Goal: Transaction & Acquisition: Purchase product/service

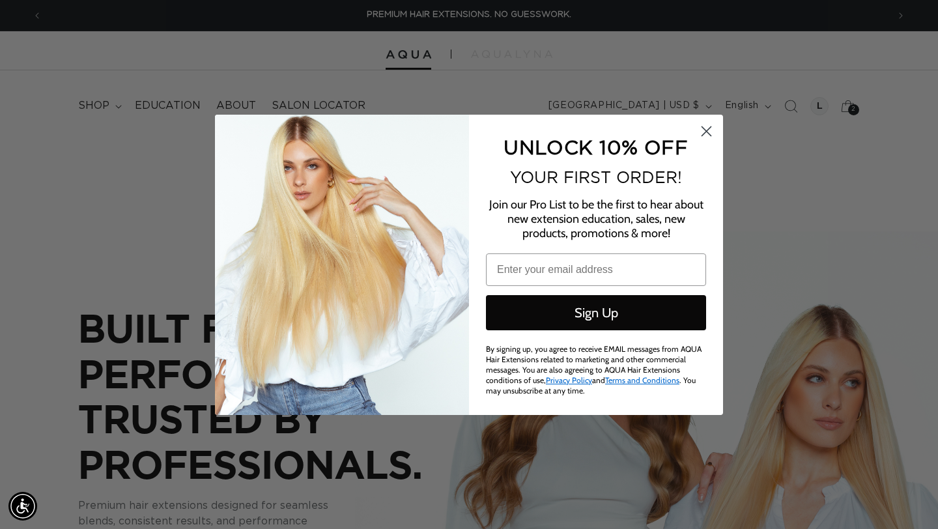
click at [705, 134] on icon "Close dialog" at bounding box center [706, 130] width 9 height 9
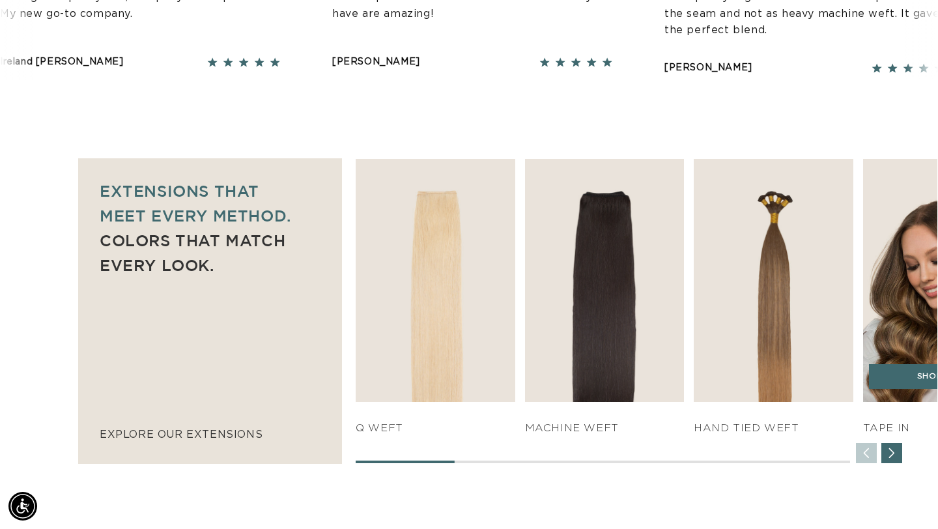
click at [885, 292] on img "4 / 7" at bounding box center [941, 280] width 167 height 255
click at [893, 380] on link "SHOP NOW" at bounding box center [942, 376] width 147 height 25
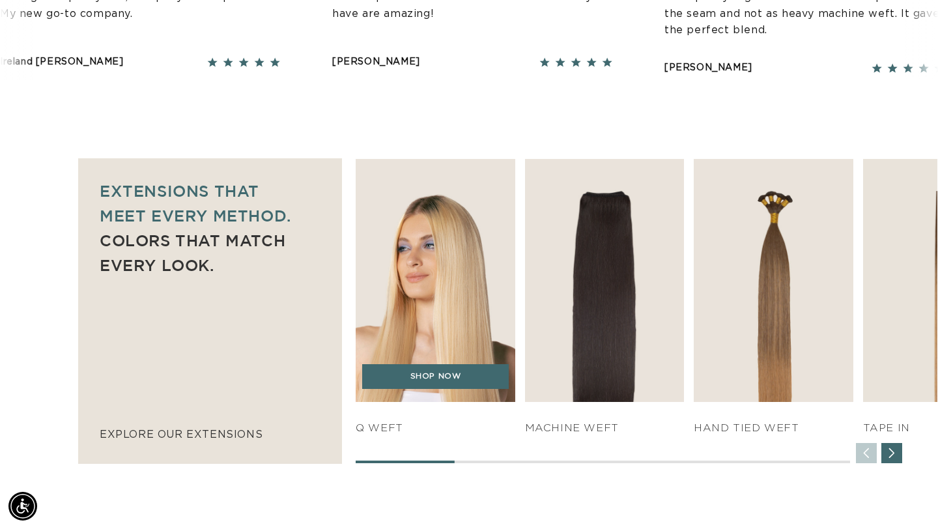
scroll to position [0, 1691]
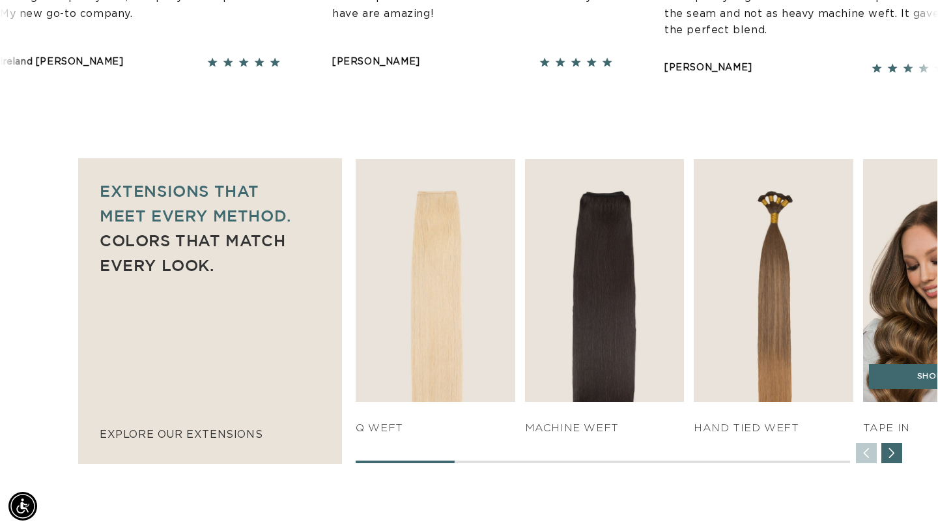
click at [898, 335] on img "4 / 7" at bounding box center [941, 280] width 167 height 255
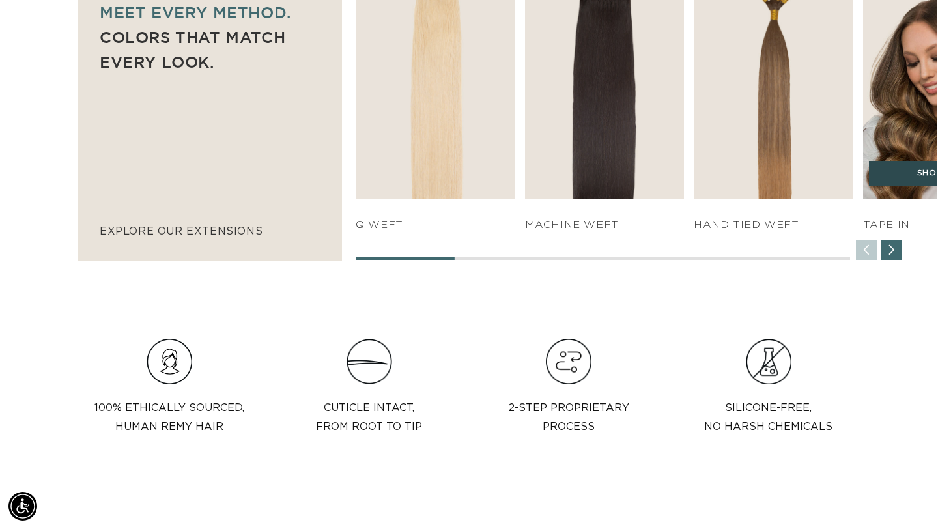
scroll to position [0, 845]
click at [897, 176] on link "SHOP NOW" at bounding box center [942, 173] width 147 height 25
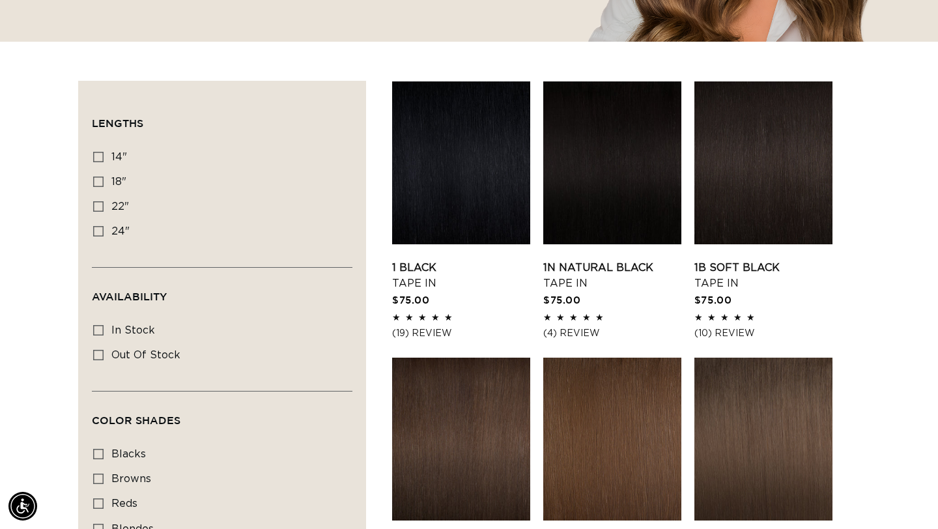
click at [465, 260] on link "1 Black Tape In" at bounding box center [461, 275] width 138 height 31
click at [449, 260] on link "1 Black Tape In" at bounding box center [461, 275] width 138 height 31
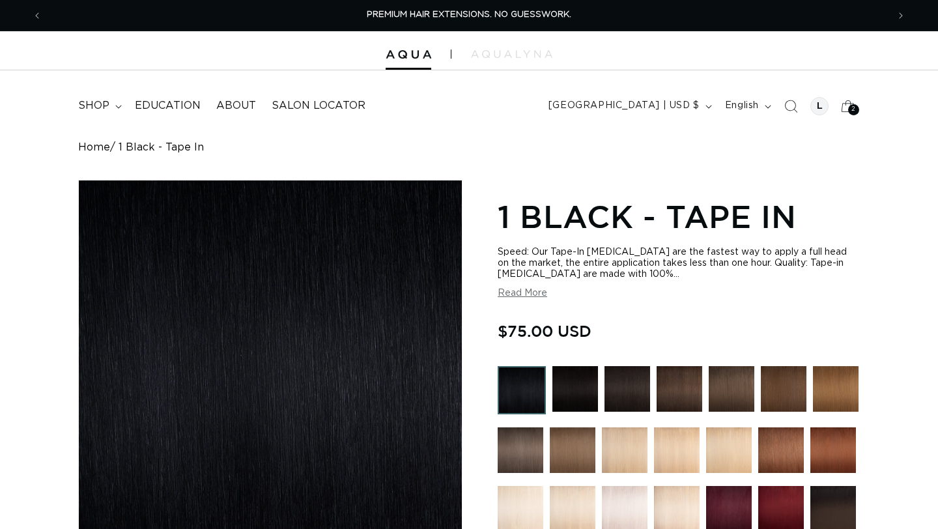
click at [412, 266] on img "Gallery Viewer" at bounding box center [270, 371] width 383 height 383
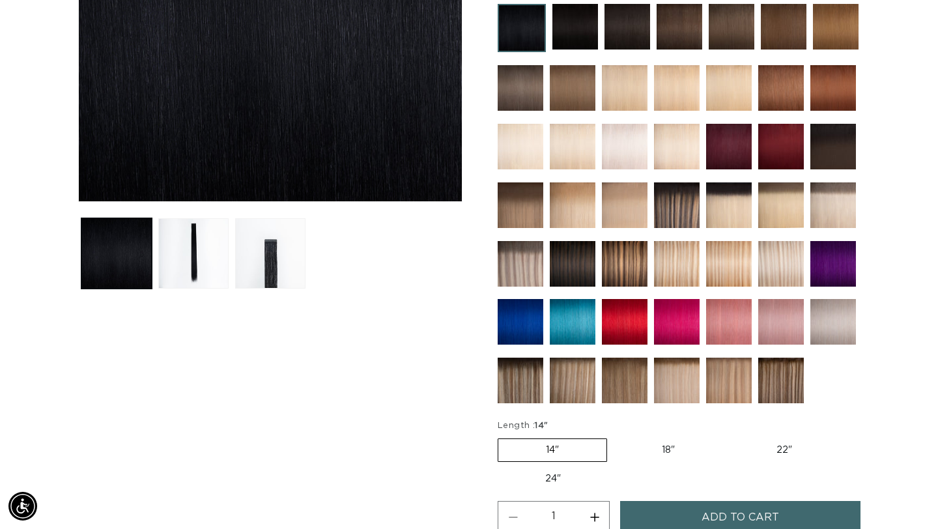
scroll to position [0, 845]
click at [518, 91] on img at bounding box center [521, 88] width 46 height 46
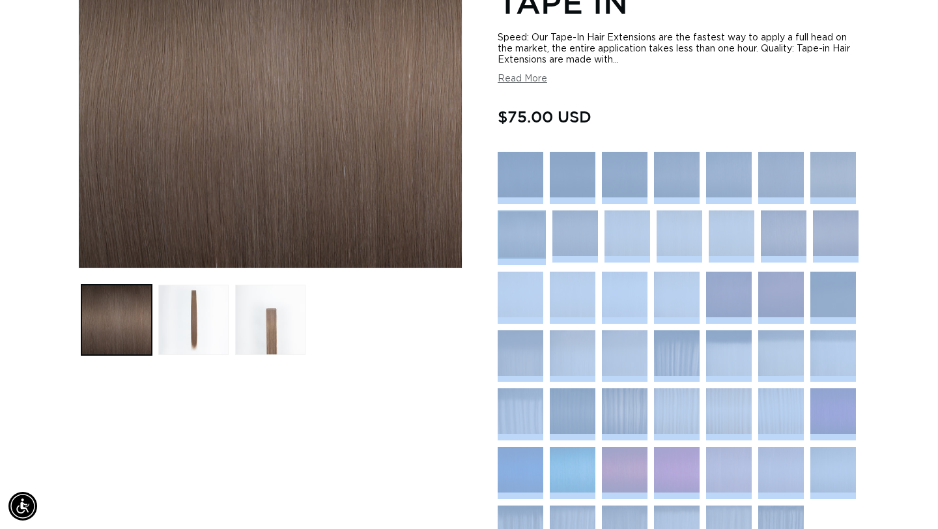
scroll to position [0, 845]
drag, startPoint x: 496, startPoint y: 109, endPoint x: 843, endPoint y: 518, distance: 536.5
click at [843, 518] on div "Skip to product information Open media 1 in modal Open media 2 in modal Open me…" at bounding box center [469, 367] width 782 height 966
copy section
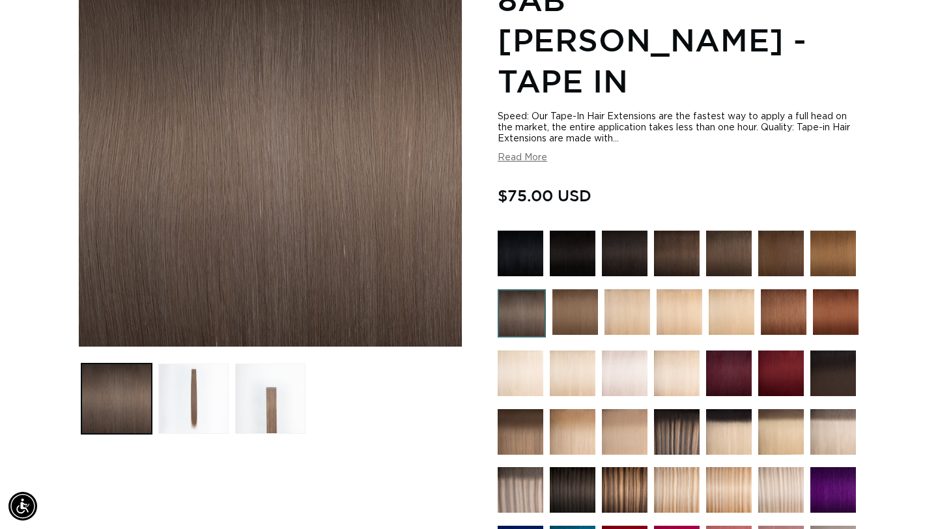
scroll to position [0, 0]
click at [521, 231] on img at bounding box center [521, 254] width 46 height 46
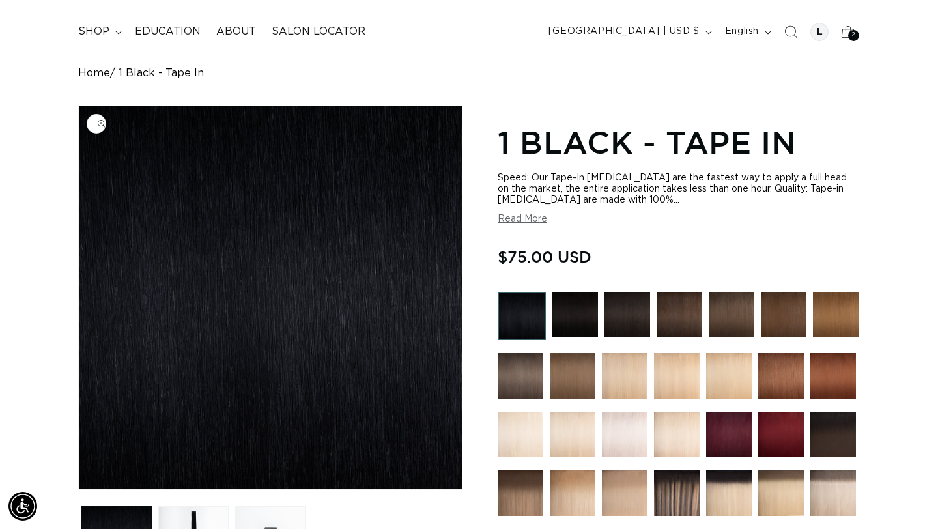
click at [419, 251] on img "Gallery Viewer" at bounding box center [270, 297] width 383 height 383
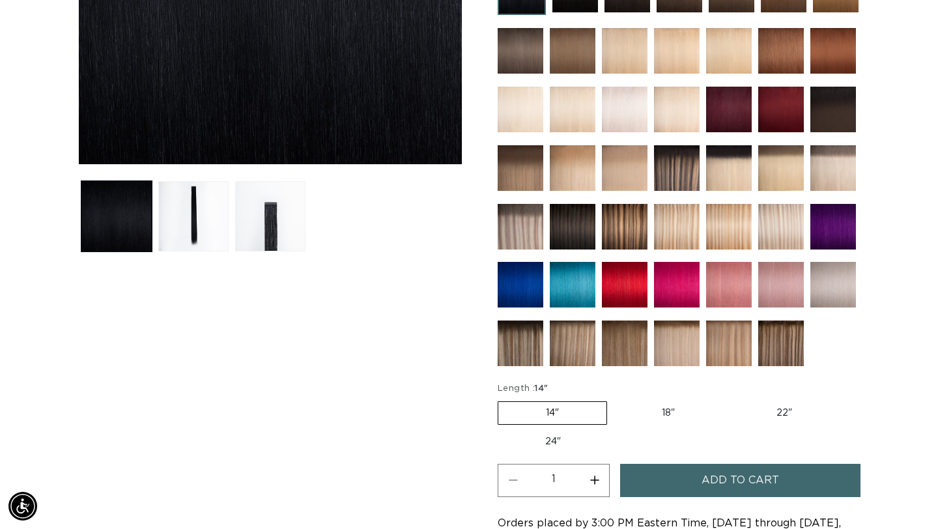
scroll to position [424, 0]
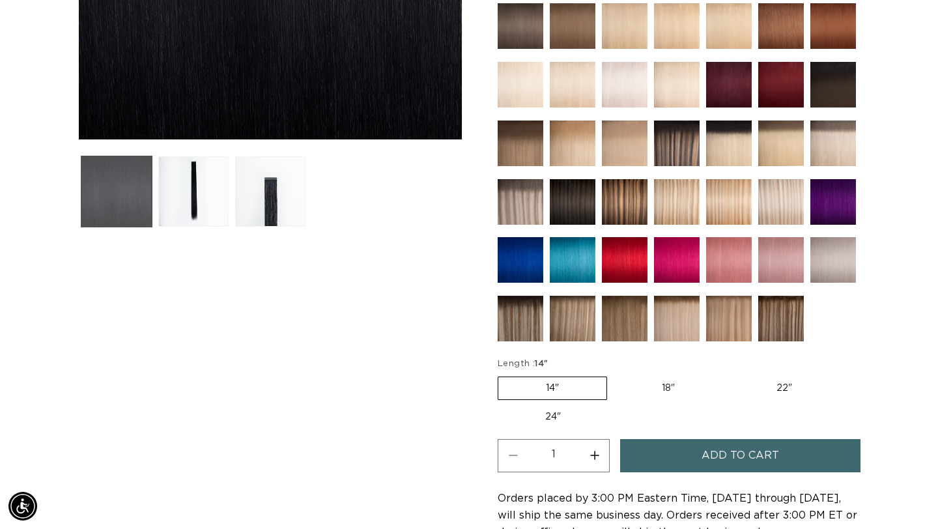
click at [139, 187] on button "Load image 1 in gallery view" at bounding box center [116, 191] width 70 height 70
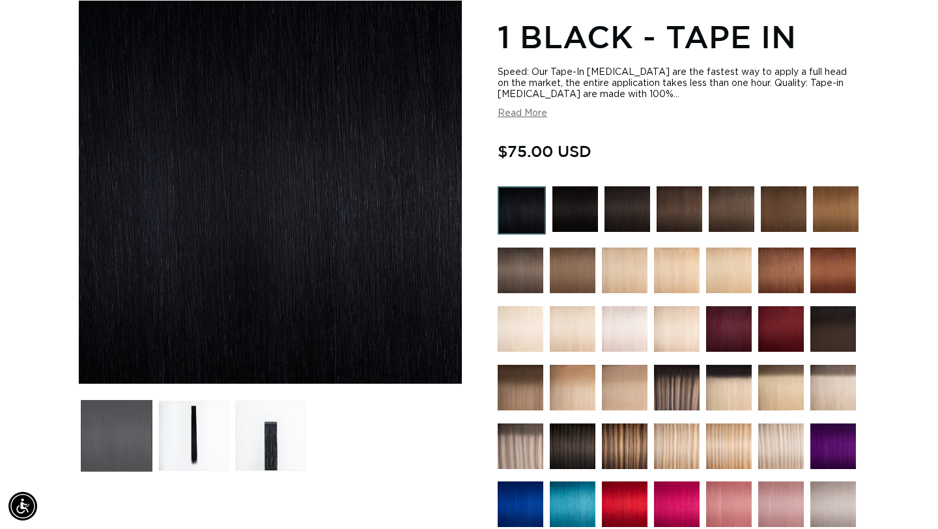
scroll to position [180, 0]
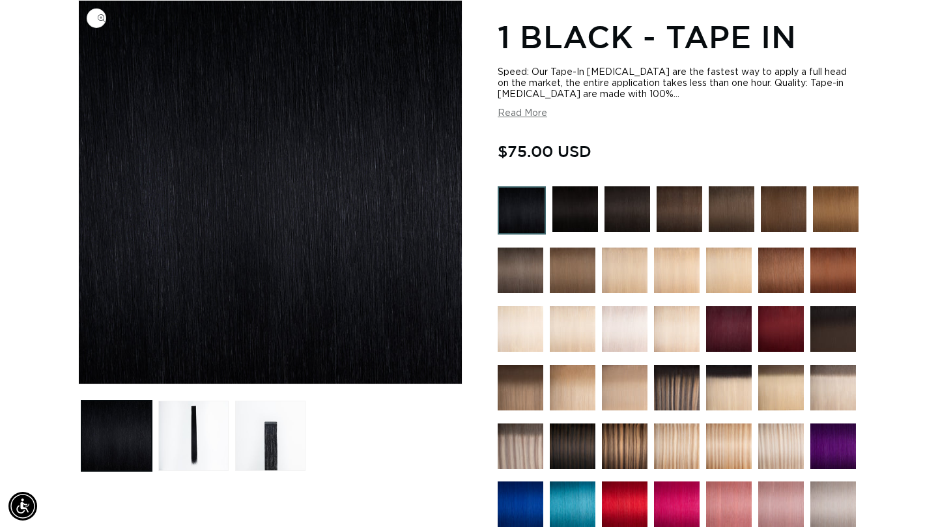
click at [257, 252] on img "Gallery Viewer" at bounding box center [270, 192] width 383 height 383
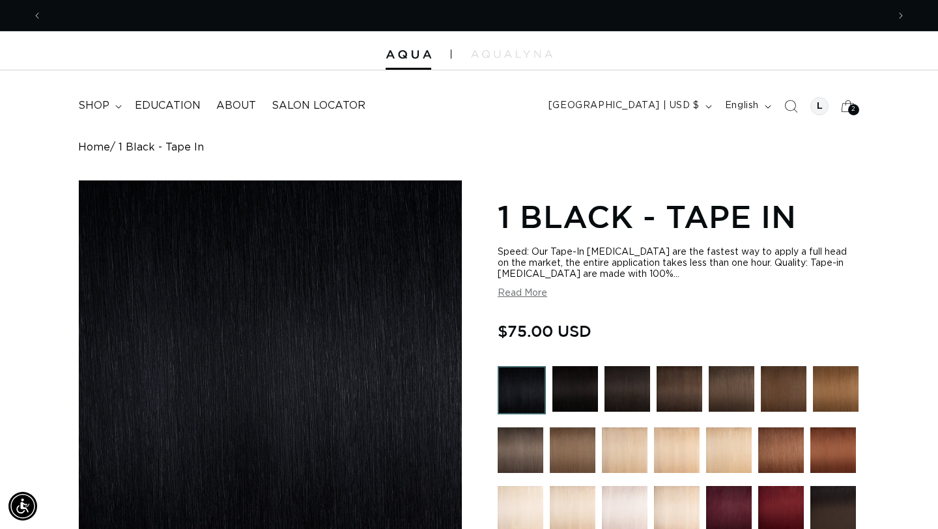
scroll to position [0, 845]
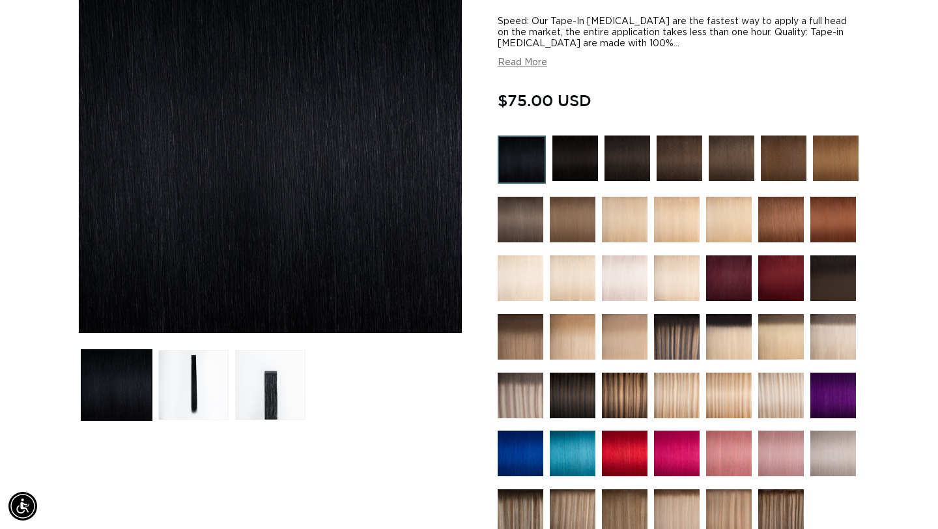
scroll to position [223, 0]
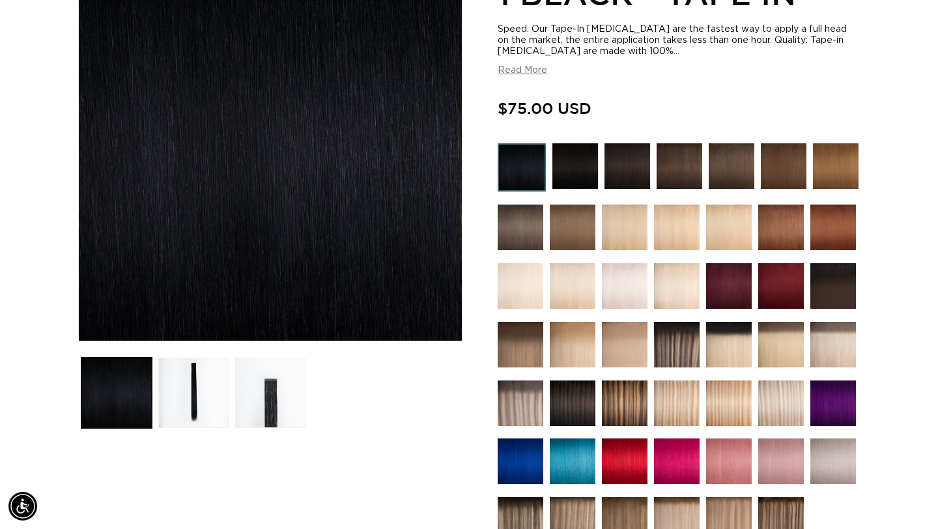
click at [393, 257] on img "Gallery Viewer" at bounding box center [270, 149] width 383 height 383
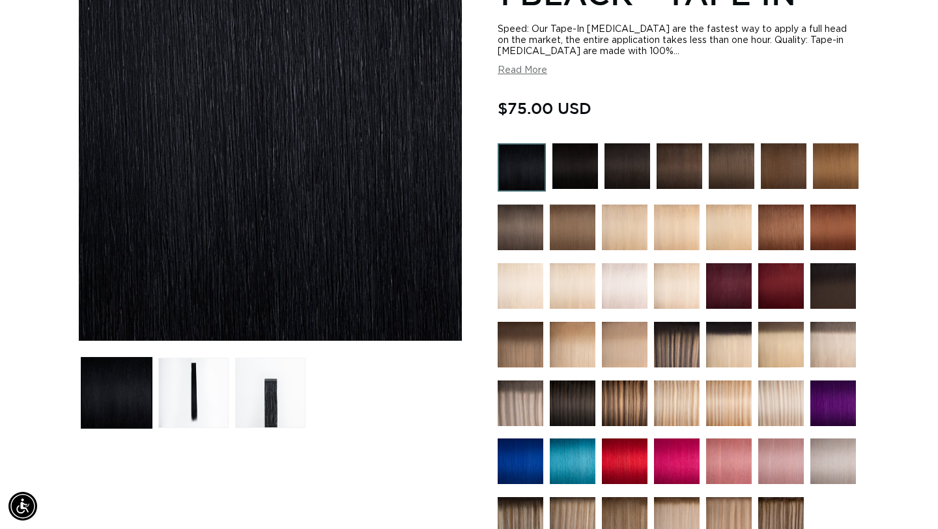
scroll to position [0, 1691]
click at [395, 257] on div "Gallery Viewer" at bounding box center [270, 149] width 383 height 383
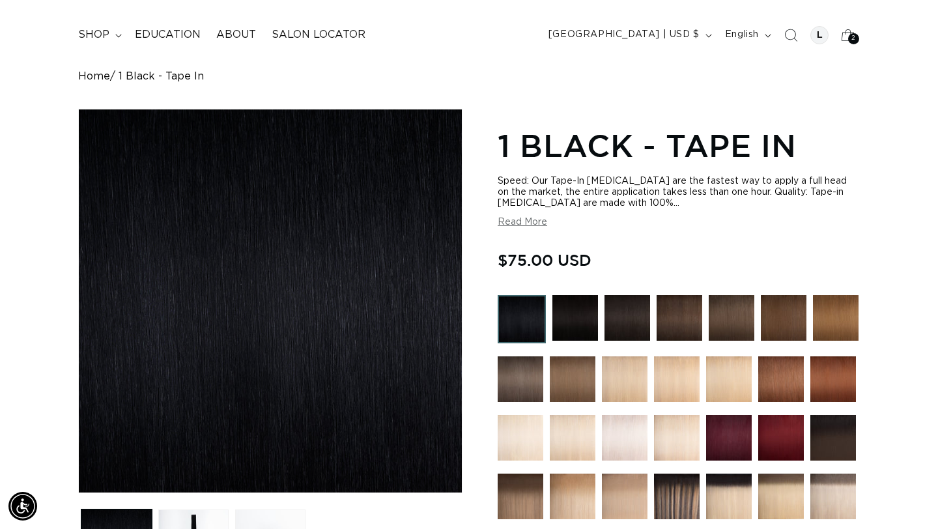
scroll to position [0, 845]
drag, startPoint x: 68, startPoint y: 110, endPoint x: 472, endPoint y: 511, distance: 569.3
drag, startPoint x: 472, startPoint y: 511, endPoint x: 62, endPoint y: 82, distance: 593.8
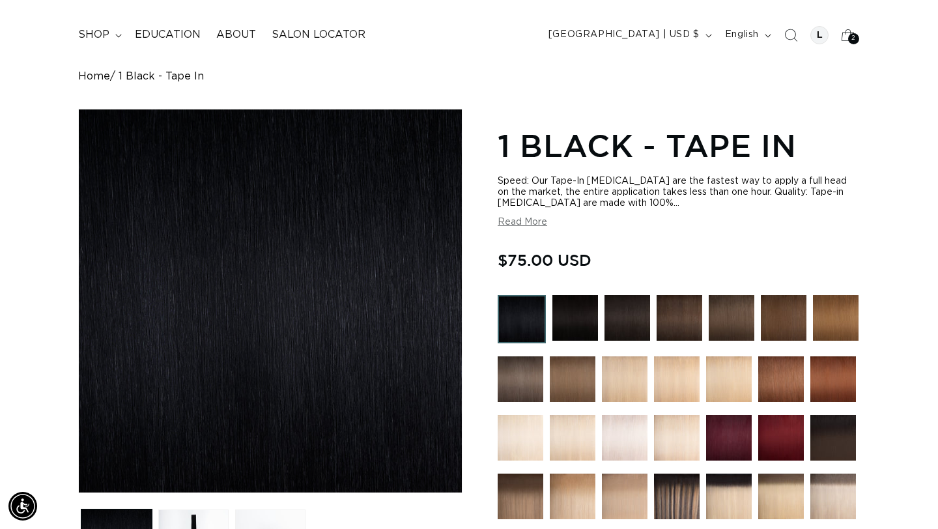
click at [303, 78] on div "Home 1 Black - Tape In" at bounding box center [469, 76] width 782 height 12
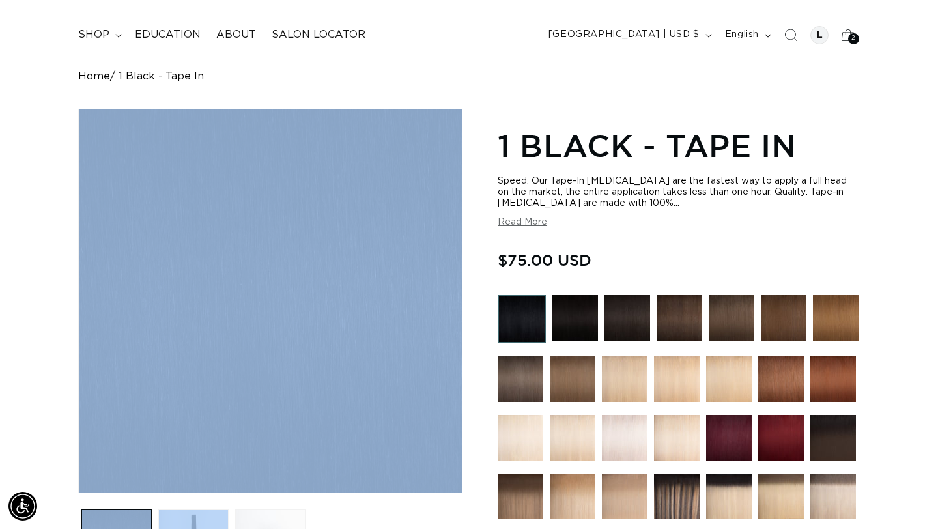
drag, startPoint x: 65, startPoint y: 104, endPoint x: 471, endPoint y: 509, distance: 573.4
copy media-gallery "Skip to product information Open media 1 in modal Open media 2 in modal Open me…"
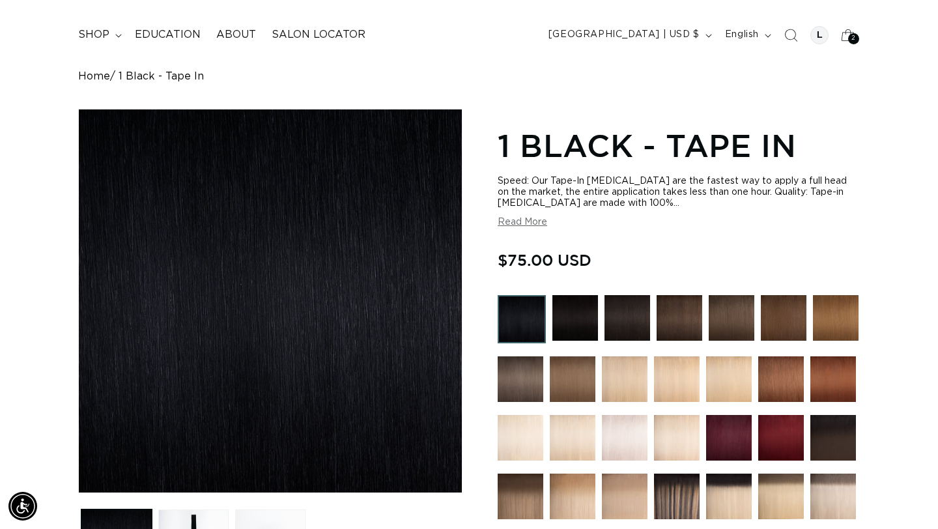
click at [535, 60] on header "FEATURED Last Chance SHOP BY SYSTEM Q Weft Hand Tied Weft Machine Weft Tape In …" at bounding box center [469, 30] width 938 height 63
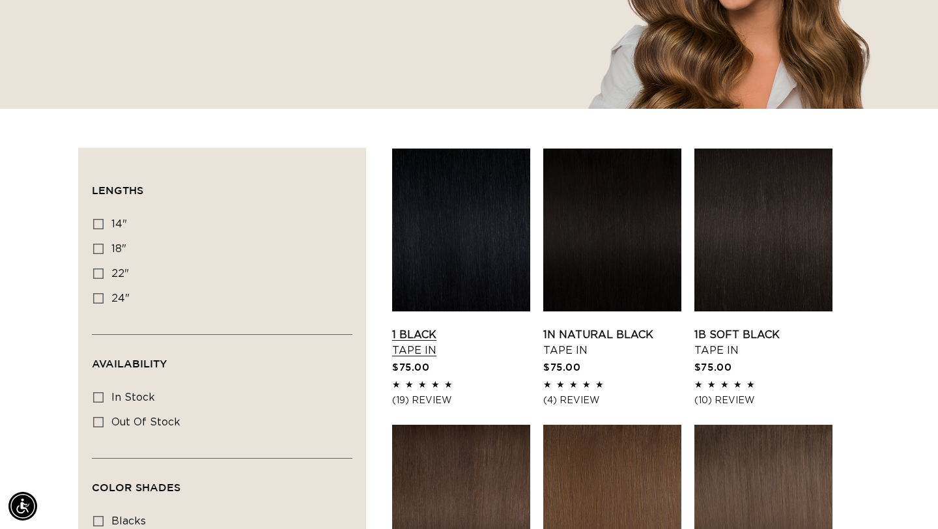
scroll to position [0, 845]
click at [475, 327] on link "1 Black Tape In" at bounding box center [461, 342] width 138 height 31
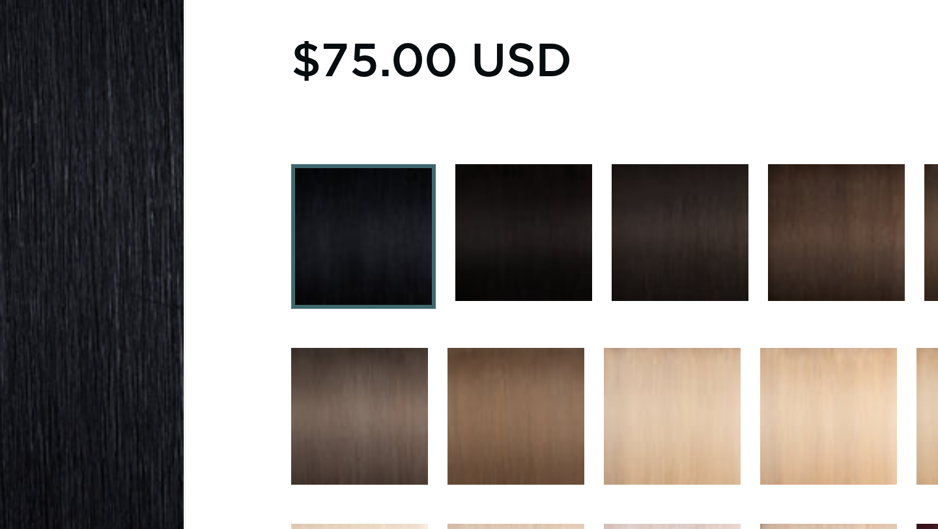
scroll to position [0, 1691]
click at [606, 46] on section "1 Black - Tape In Speed: Our Tape-In [MEDICAL_DATA] are the fastest way to appl…" at bounding box center [679, 331] width 362 height 900
